Goal: Information Seeking & Learning: Learn about a topic

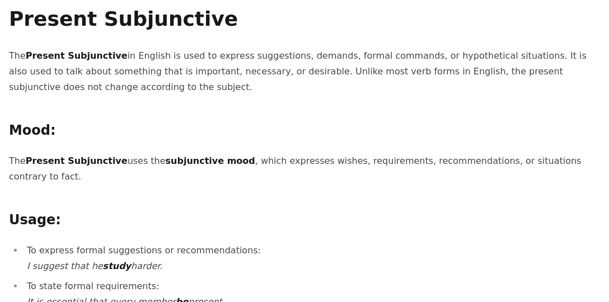
scroll to position [96, 0]
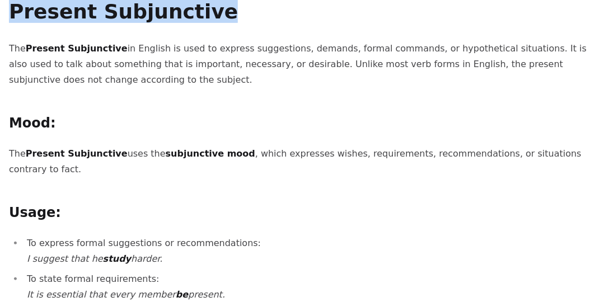
drag, startPoint x: 12, startPoint y: 13, endPoint x: 204, endPoint y: 6, distance: 191.5
click at [204, 6] on h1 "Present Subjunctive" at bounding box center [304, 12] width 591 height 22
copy h1 "Present Subjunctive"
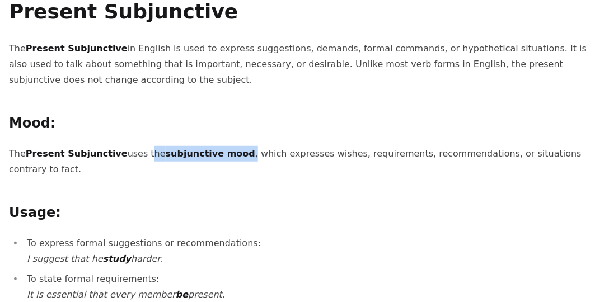
drag, startPoint x: 134, startPoint y: 154, endPoint x: 229, endPoint y: 159, distance: 94.7
click at [229, 159] on p "The Present Subjunctive uses the subjunctive mood , which expresses wishes, req…" at bounding box center [304, 161] width 591 height 31
copy p "the subjunctive mood ,"
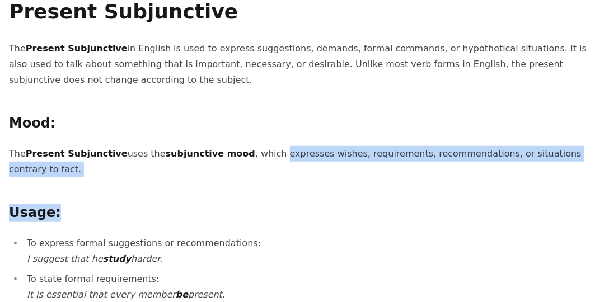
drag, startPoint x: 260, startPoint y: 157, endPoint x: 389, endPoint y: 163, distance: 129.4
copy div "expresses wishes, requirements, recommendations, or situations contrary to fact…"
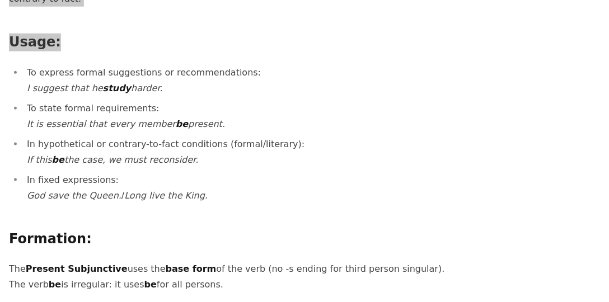
scroll to position [256, 0]
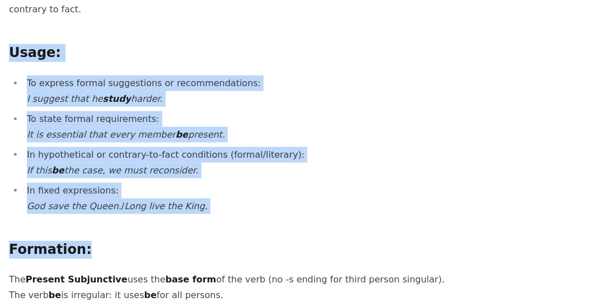
drag, startPoint x: 8, startPoint y: 38, endPoint x: 243, endPoint y: 205, distance: 288.5
copy div "Usage: To express formal suggestions or recommendations: I suggest that he stud…"
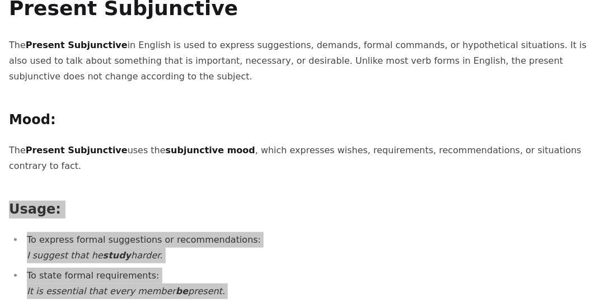
scroll to position [64, 0]
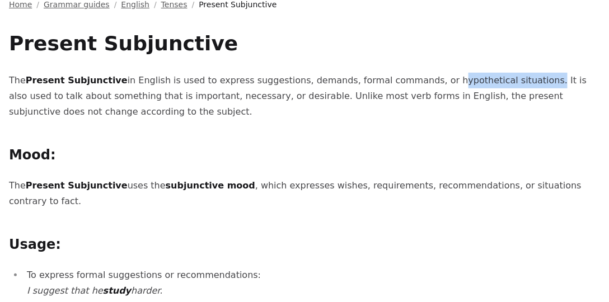
drag, startPoint x: 419, startPoint y: 82, endPoint x: 509, endPoint y: 84, distance: 90.1
click at [509, 84] on p "The Present Subjunctive in English is used to express suggestions, demands, for…" at bounding box center [304, 96] width 591 height 47
copy p "hypothetical situations"
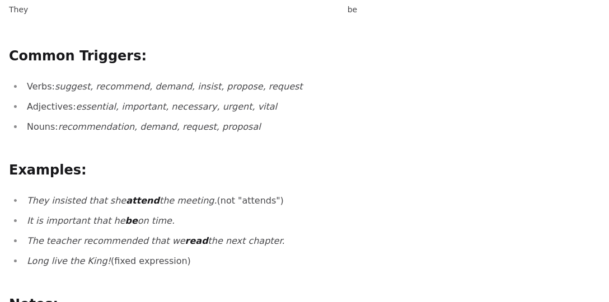
scroll to position [895, 0]
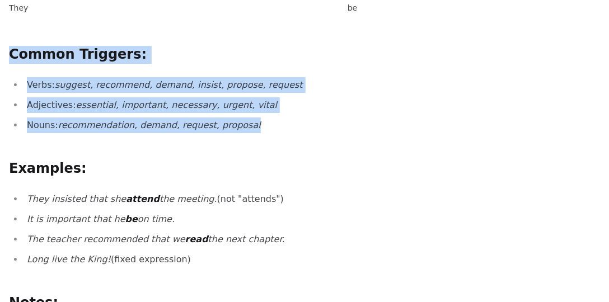
drag, startPoint x: 12, startPoint y: 36, endPoint x: 262, endPoint y: 101, distance: 258.4
copy div "Common Triggers: Verbs: suggest, recommend, demand, insist, propose, request Ad…"
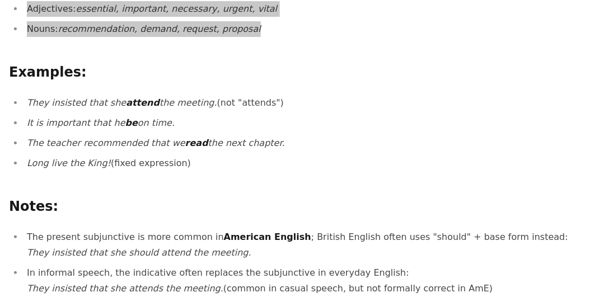
scroll to position [991, 0]
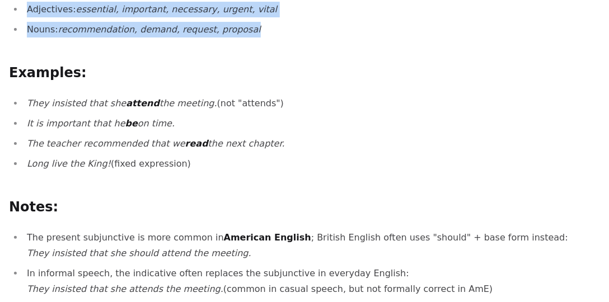
drag, startPoint x: 7, startPoint y: 57, endPoint x: 279, endPoint y: 149, distance: 286.7
copy div "Examples: They insisted that she attend the meeting. (not "attends") It is impo…"
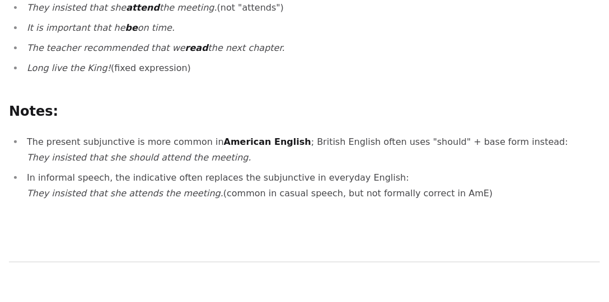
scroll to position [1087, 0]
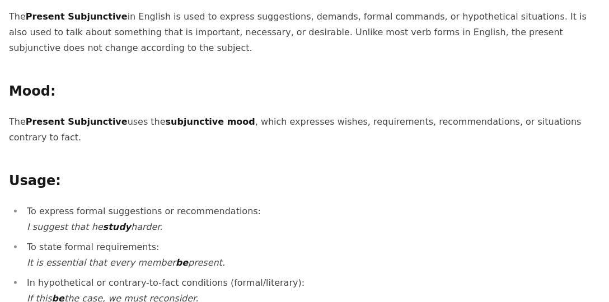
scroll to position [0, 0]
